Goal: Task Accomplishment & Management: Manage account settings

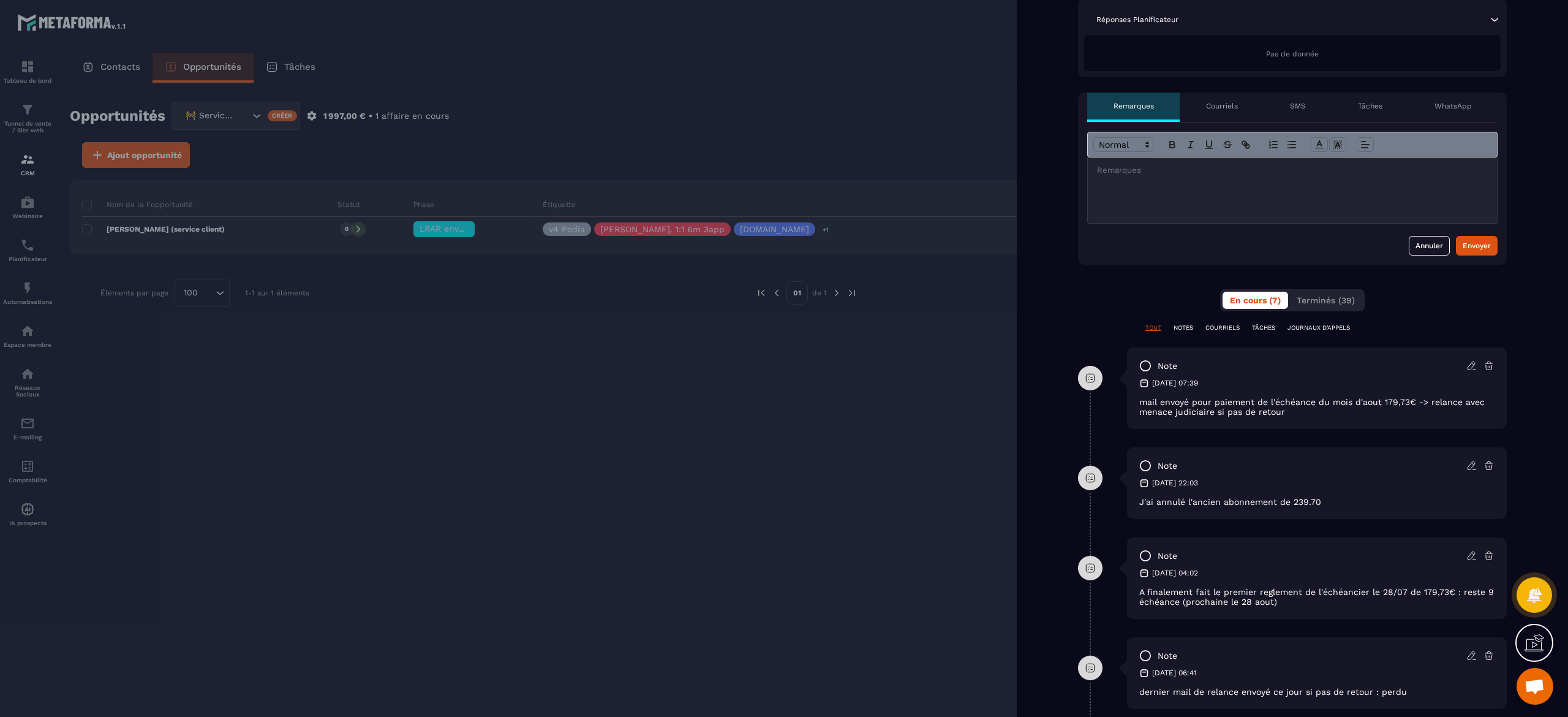
scroll to position [613, 0]
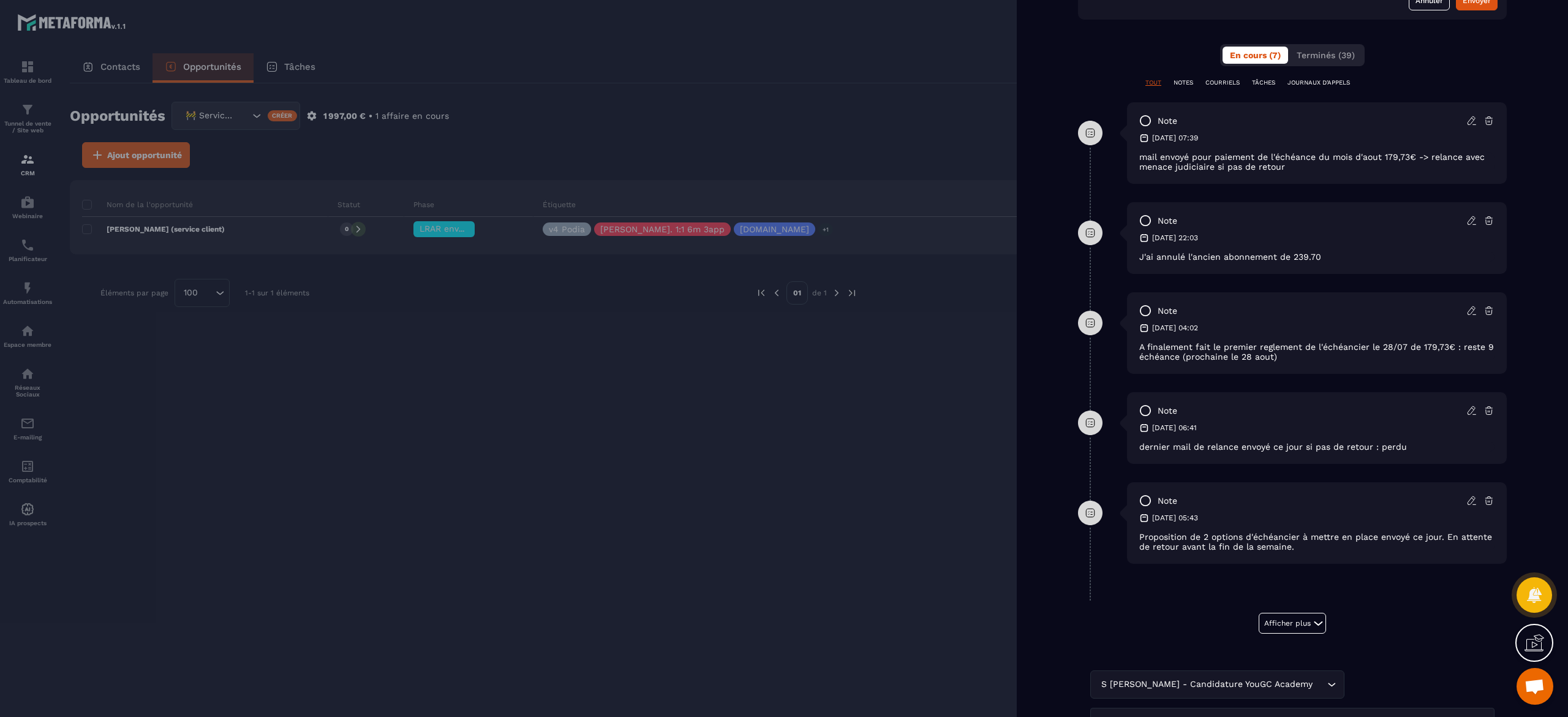
click at [888, 548] on div at bounding box center [784, 358] width 1568 height 717
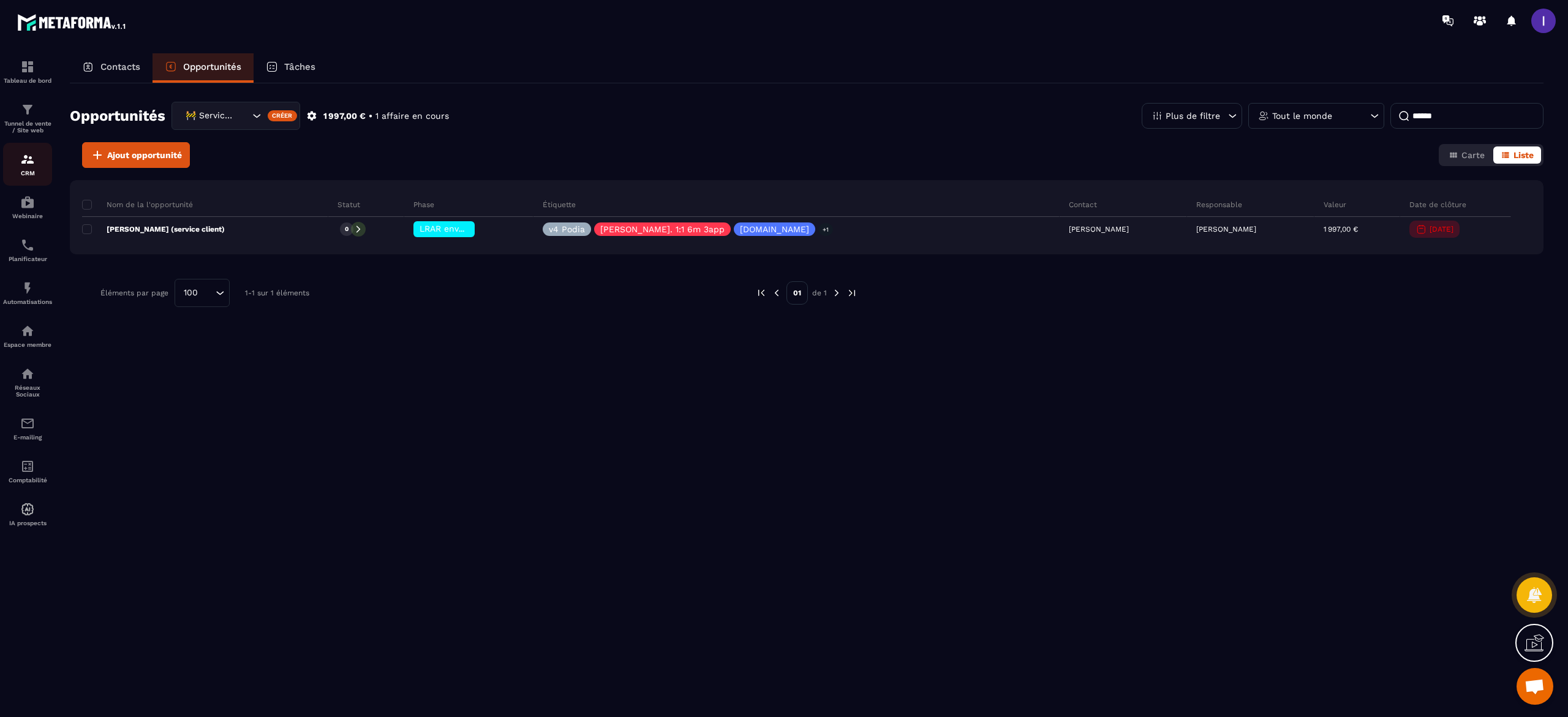
click at [30, 169] on div "CRM" at bounding box center [27, 164] width 49 height 24
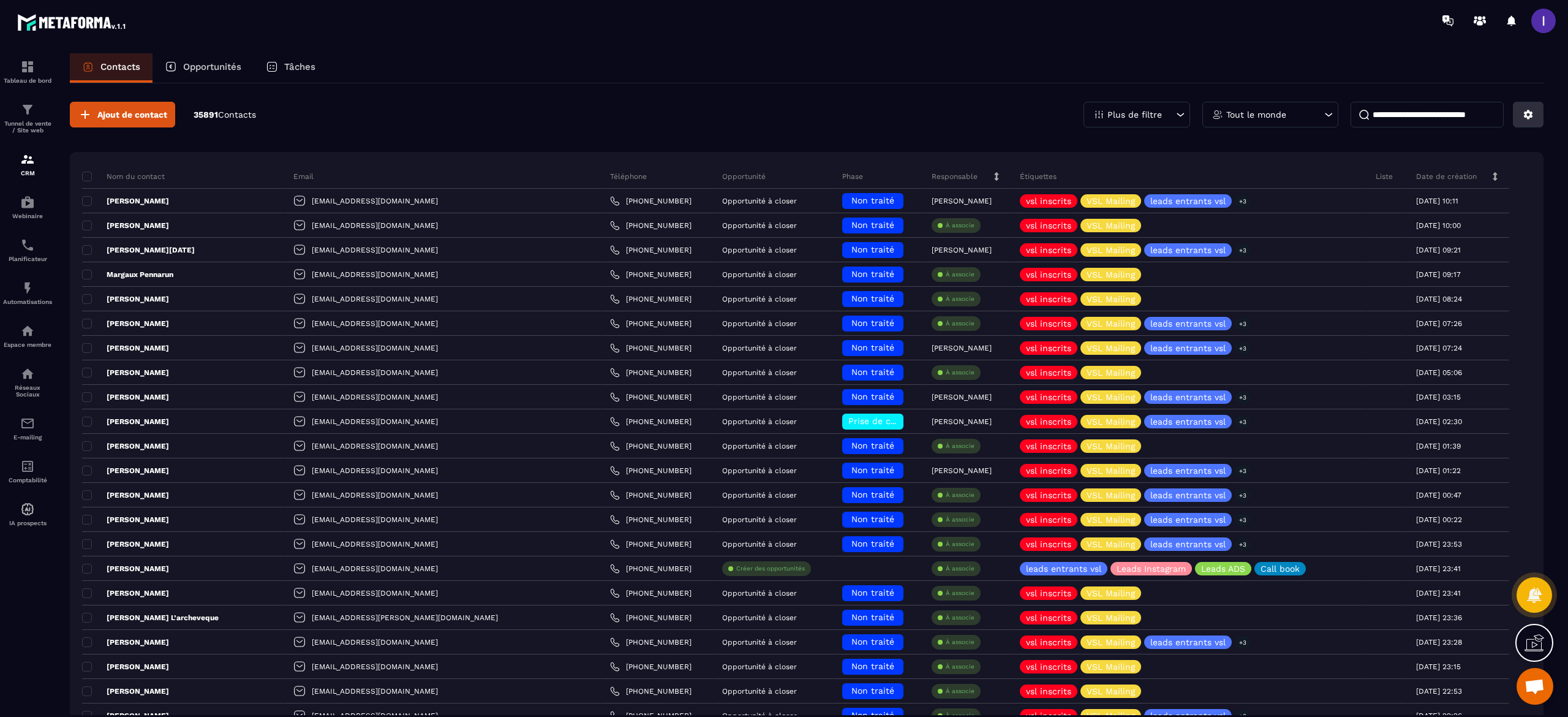
click at [1515, 109] on button at bounding box center [1528, 114] width 30 height 25
click at [1466, 161] on p "Créer / Editer une Etiquette" at bounding box center [1462, 162] width 151 height 20
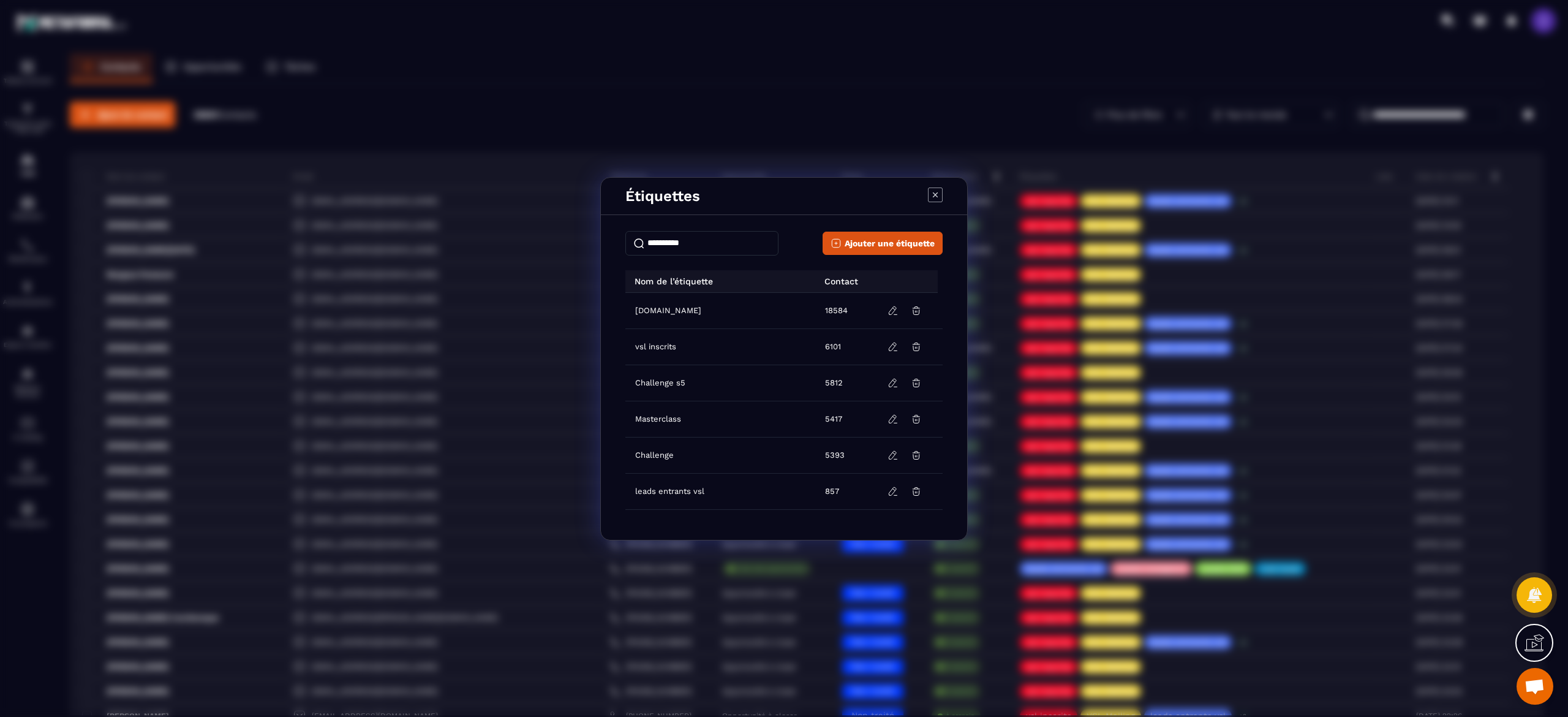
click at [722, 247] on input "Modal window" at bounding box center [701, 243] width 153 height 24
type input "*"
click at [868, 118] on div "Modal window" at bounding box center [784, 358] width 1568 height 717
click at [882, 109] on div "Étiquettes Ajouter une étiquette Nom de l’étiquette Contact [DOMAIN_NAME] 18584…" at bounding box center [784, 358] width 1568 height 717
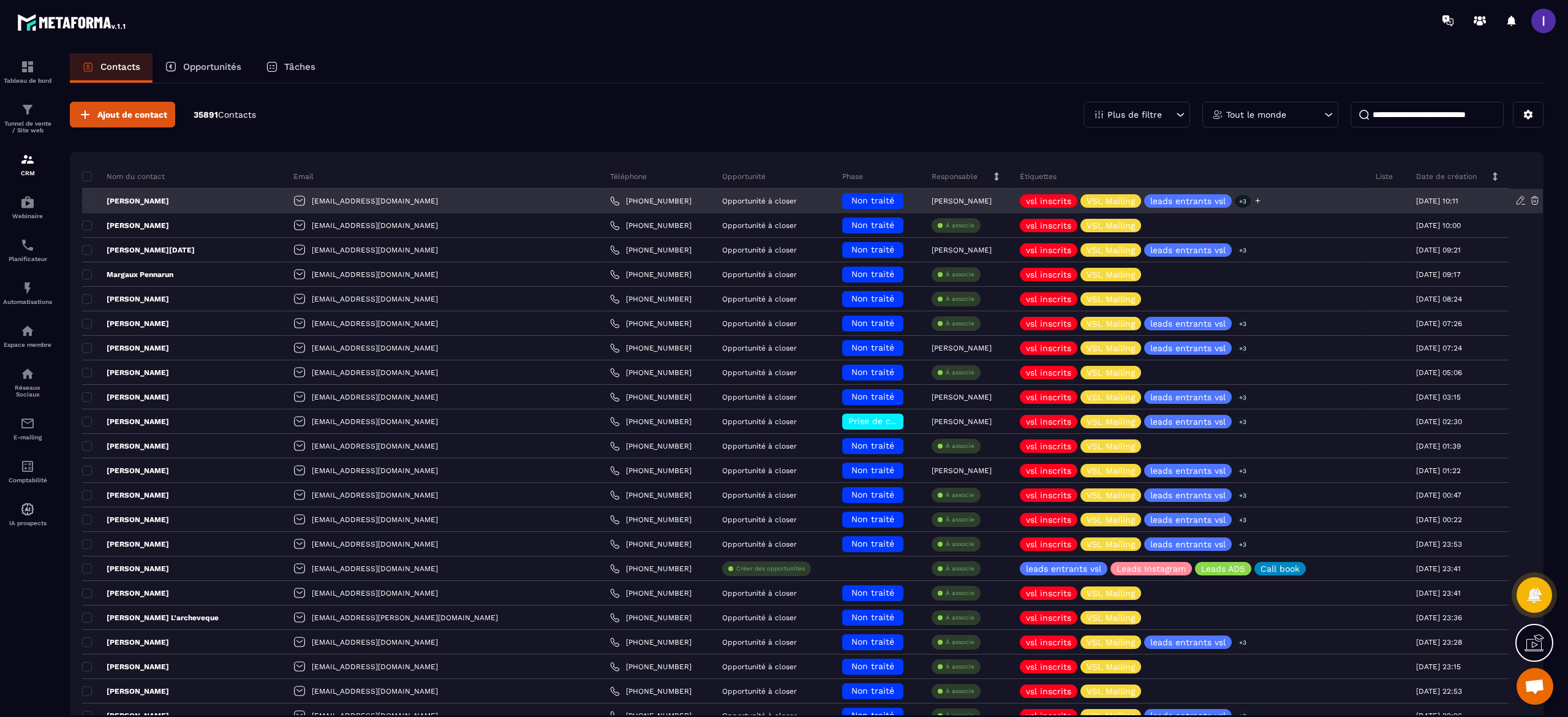
click at [1254, 203] on icon at bounding box center [1258, 201] width 8 height 8
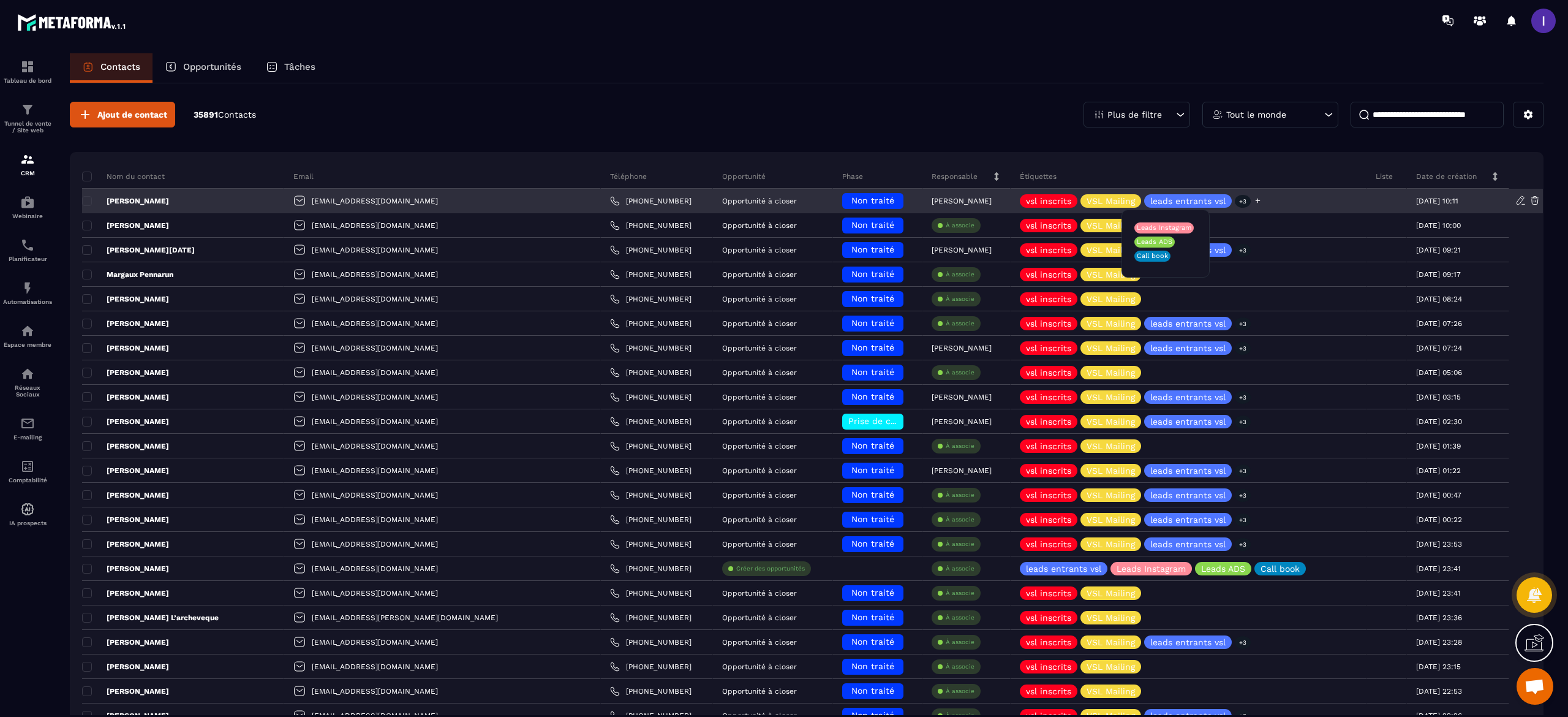
click at [1254, 203] on icon at bounding box center [1258, 201] width 8 height 8
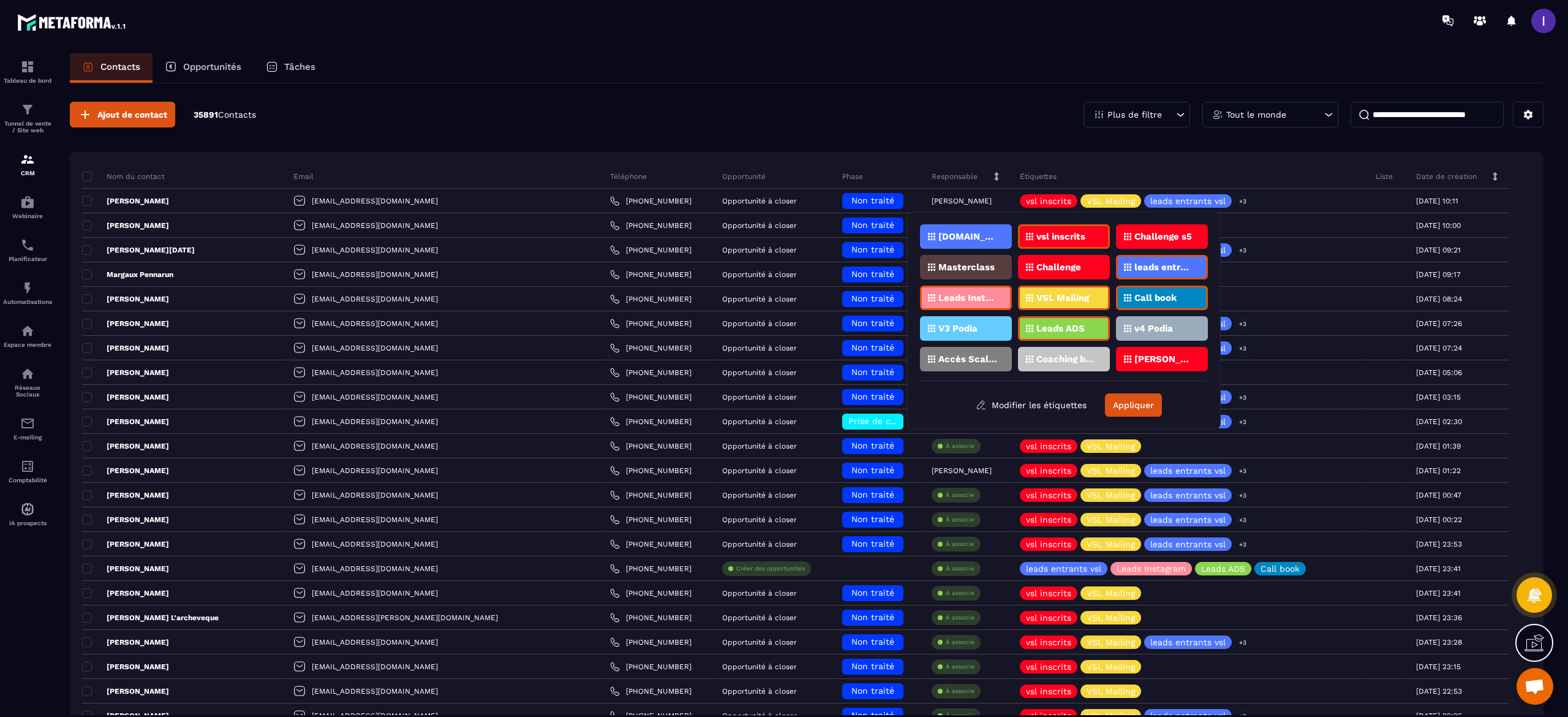
click at [840, 113] on div "Ajout de contact 35891 Contacts Plus de filtre Tout le monde" at bounding box center [806, 114] width 1473 height 25
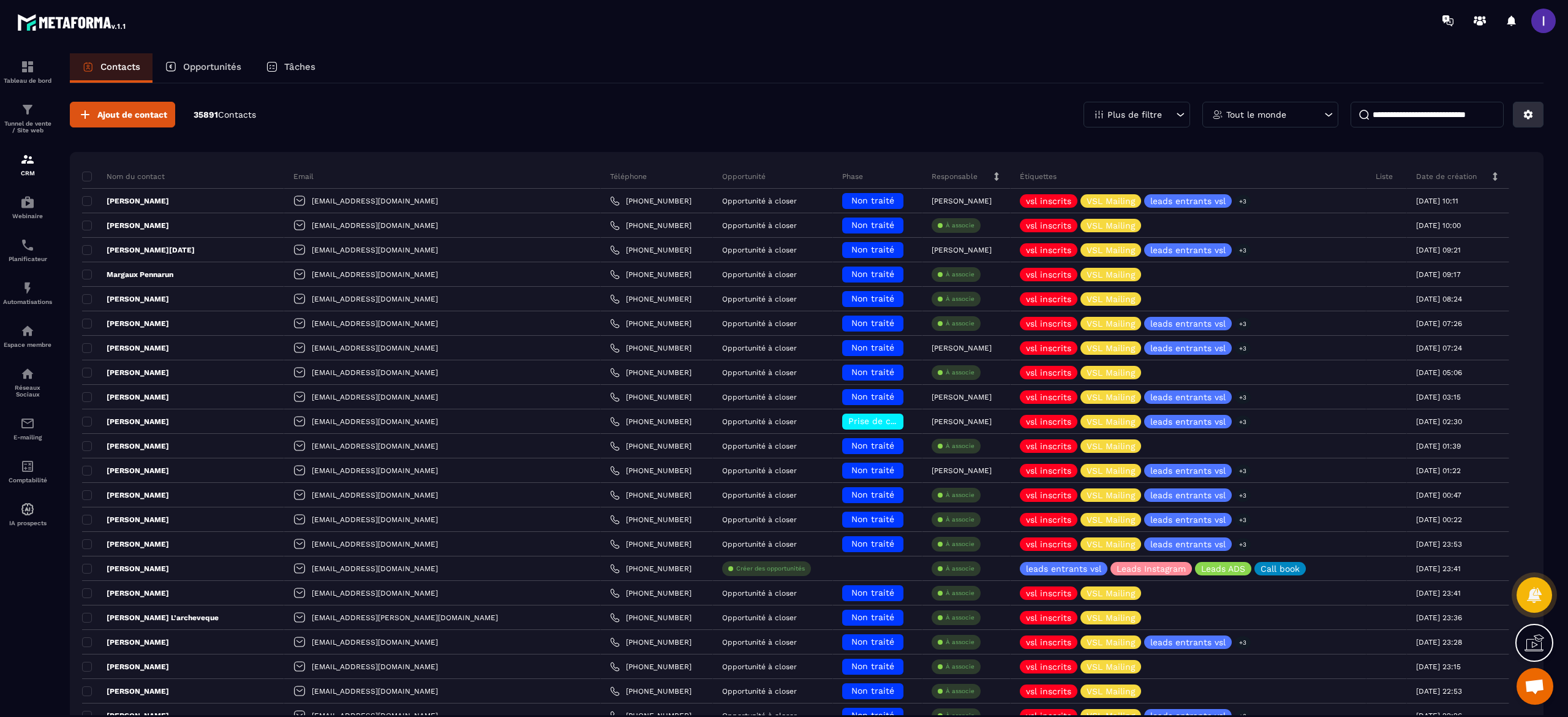
click at [1532, 114] on icon at bounding box center [1528, 114] width 9 height 9
click at [1441, 164] on p "Créer / Editer une Etiquette" at bounding box center [1462, 162] width 151 height 20
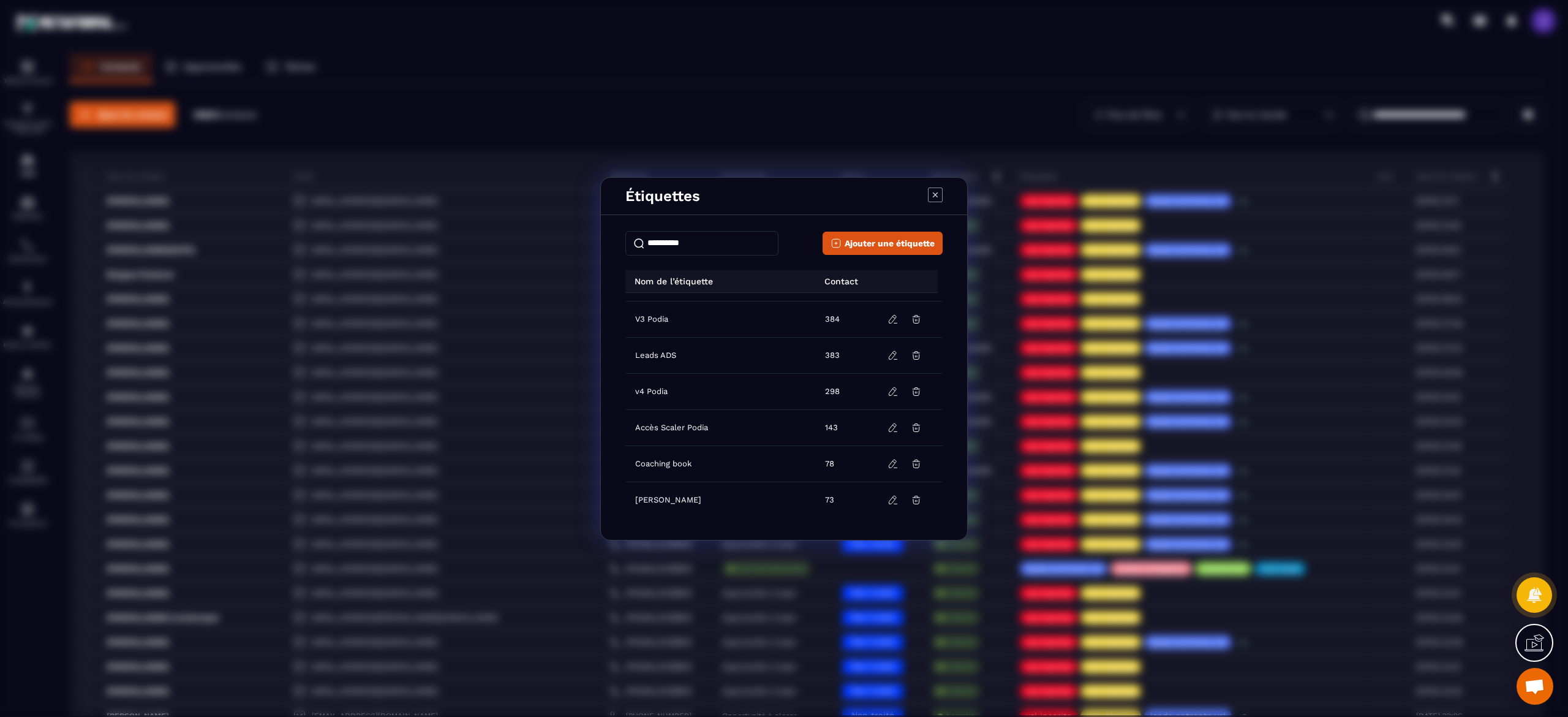
scroll to position [322, 0]
click at [701, 242] on input "Modal window" at bounding box center [701, 243] width 153 height 24
type input "******"
click at [779, 122] on div "Étiquettes ****** Ajouter une étiquette Nom de l’étiquette Contact [PERSON_NAME…" at bounding box center [784, 358] width 1568 height 717
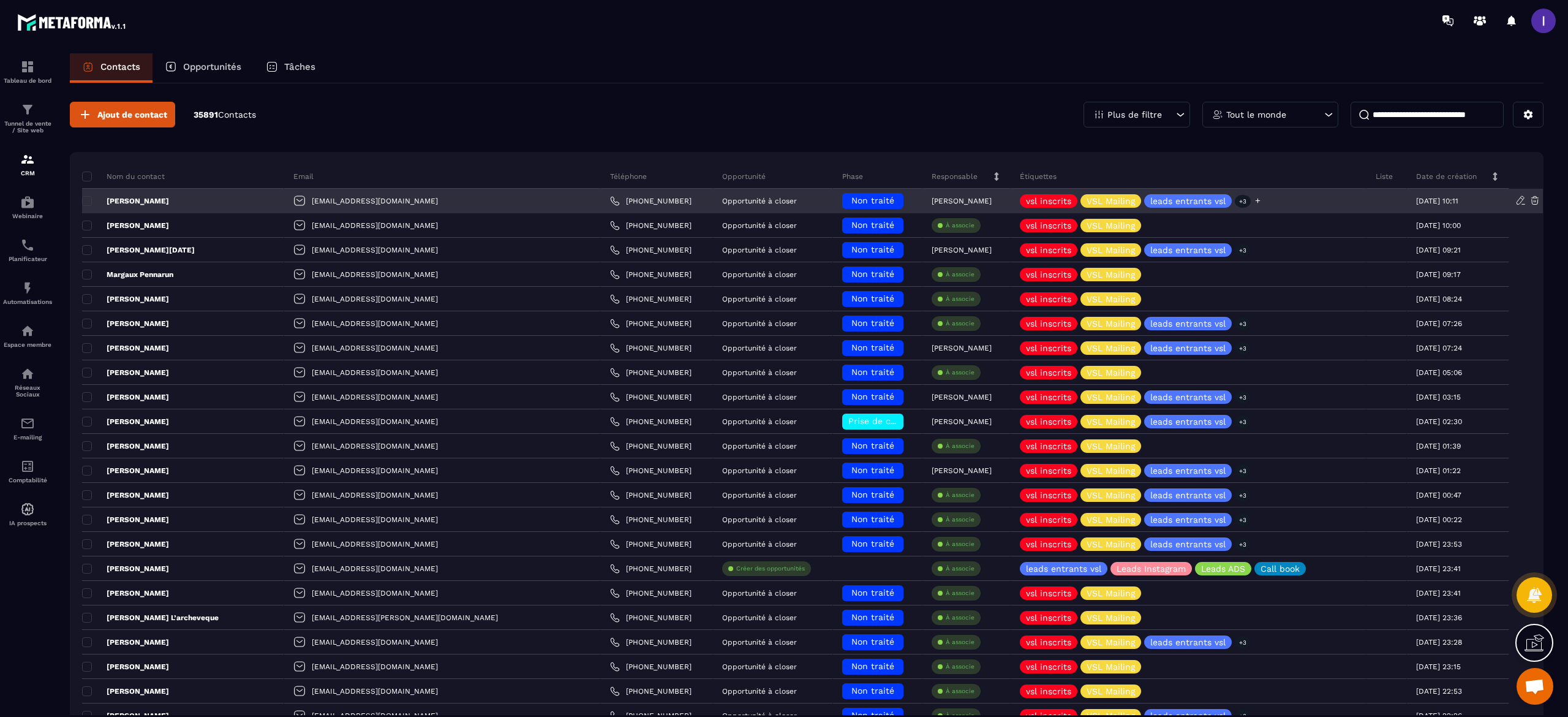
click at [1254, 199] on icon at bounding box center [1258, 201] width 8 height 8
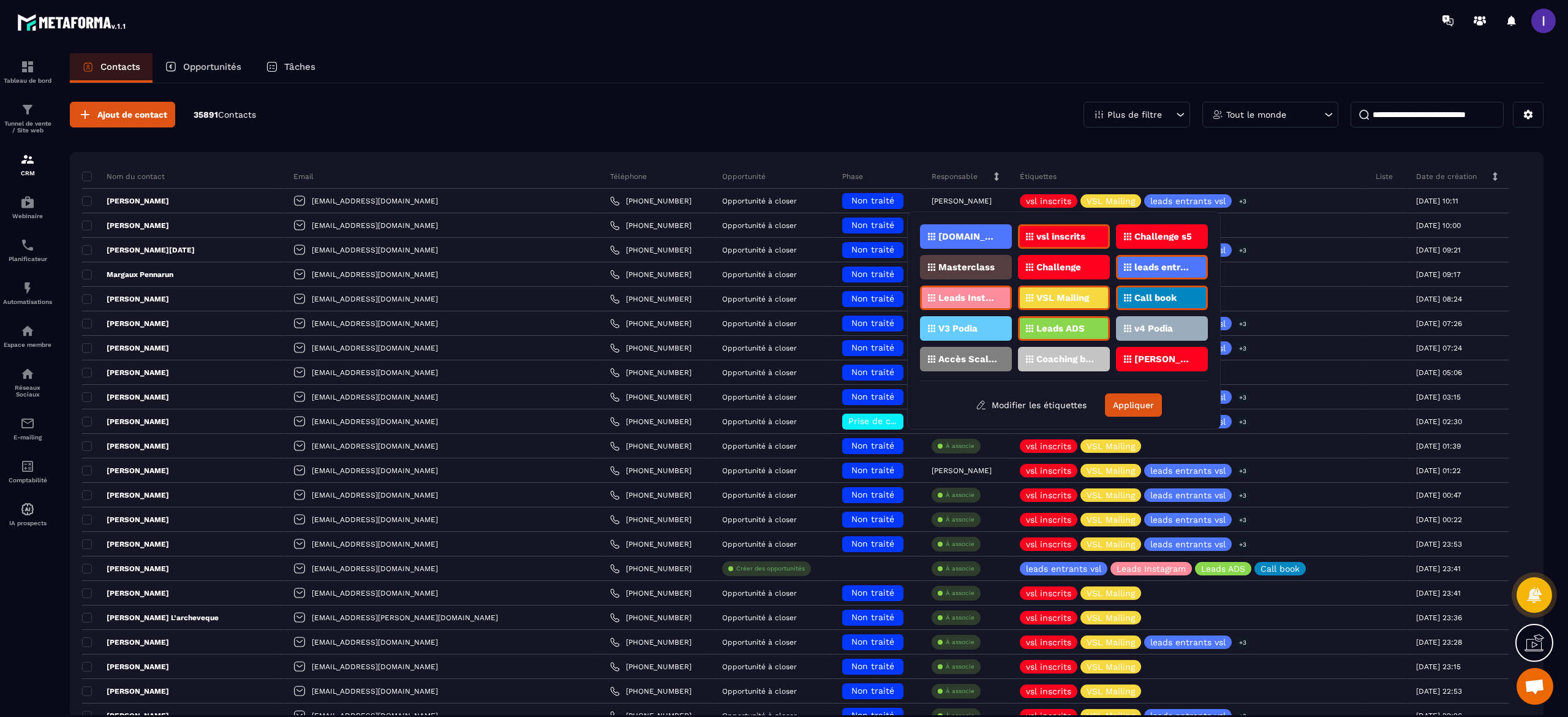
click at [898, 126] on div "Ajout de contact 35891 Contacts Plus de filtre Tout le monde" at bounding box center [806, 114] width 1473 height 25
